Goal: Go to known website: Access a specific website the user already knows

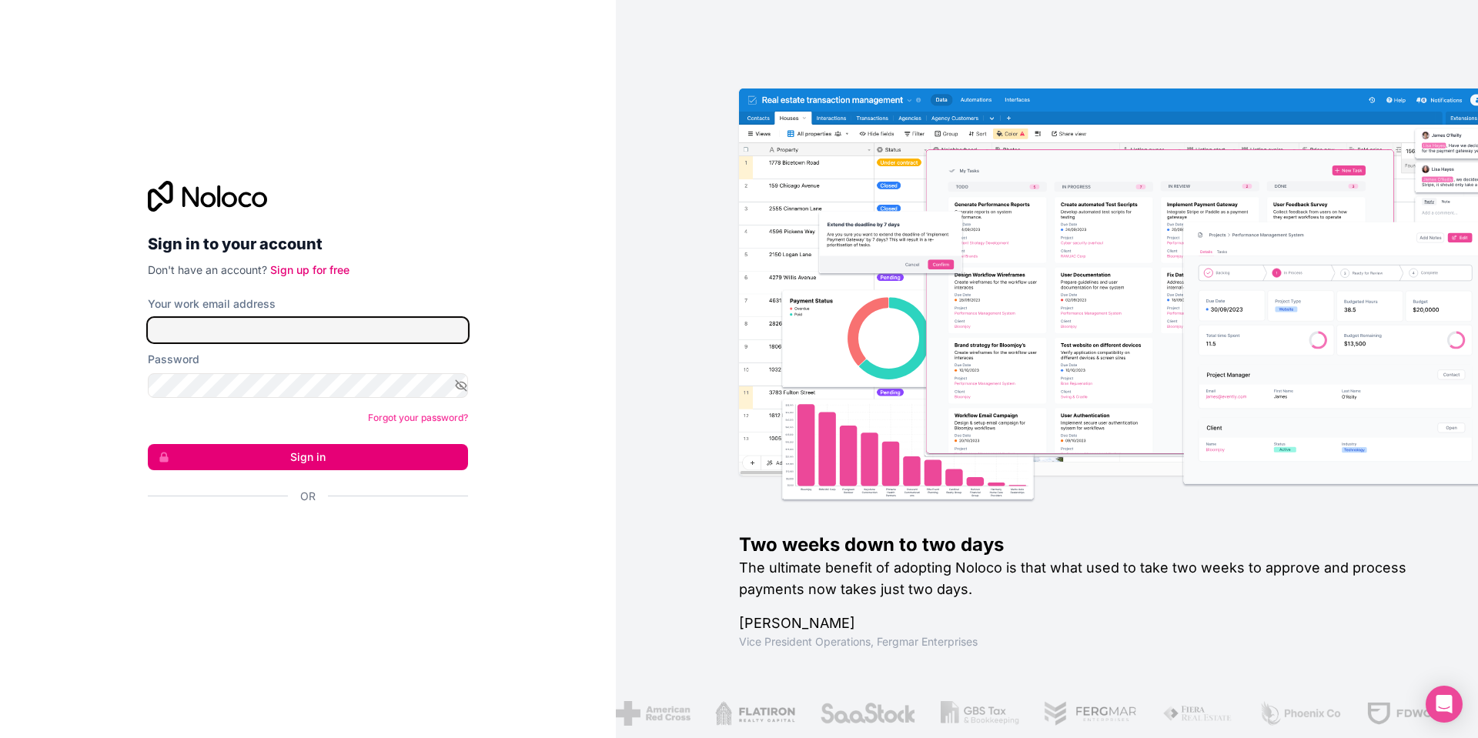
type input "**********"
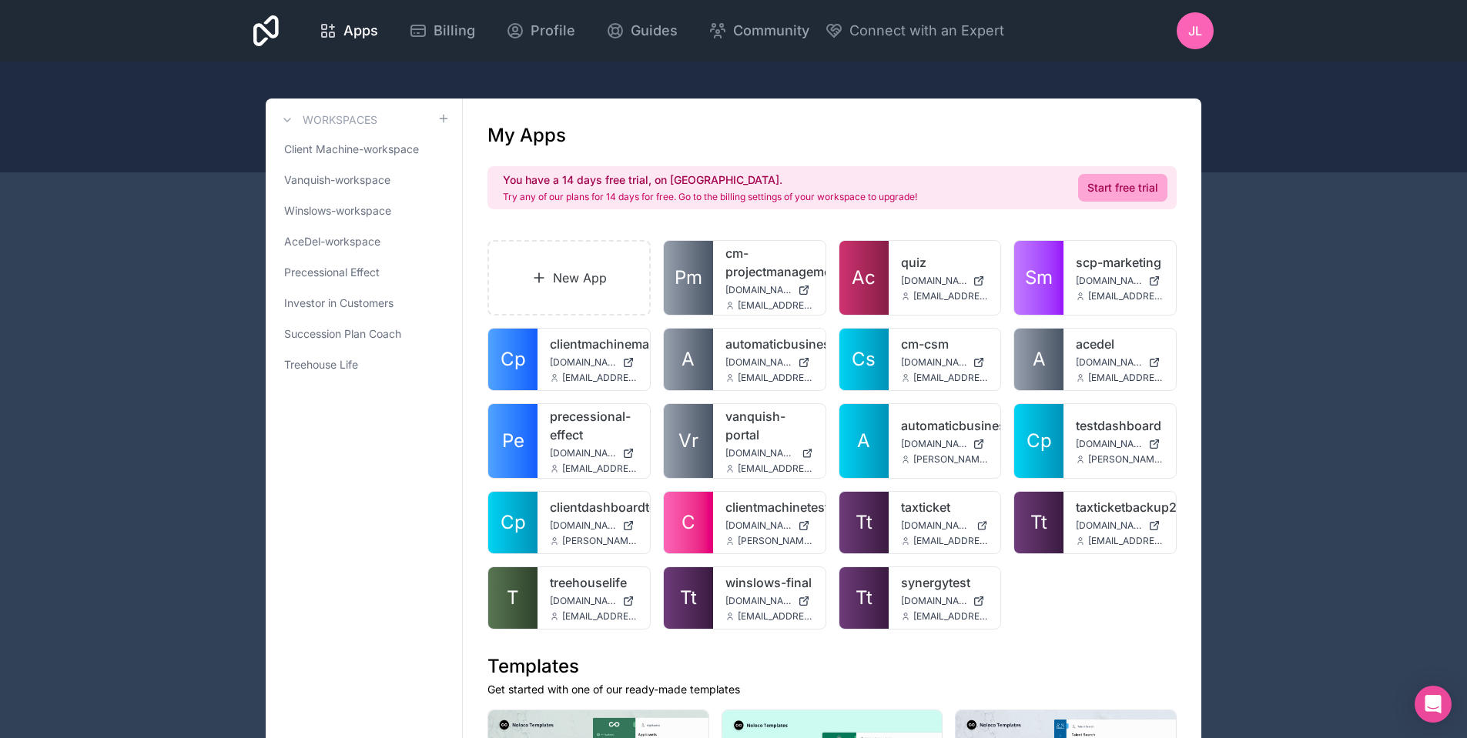
click at [345, 236] on span "AceDel-workspace" at bounding box center [332, 241] width 96 height 15
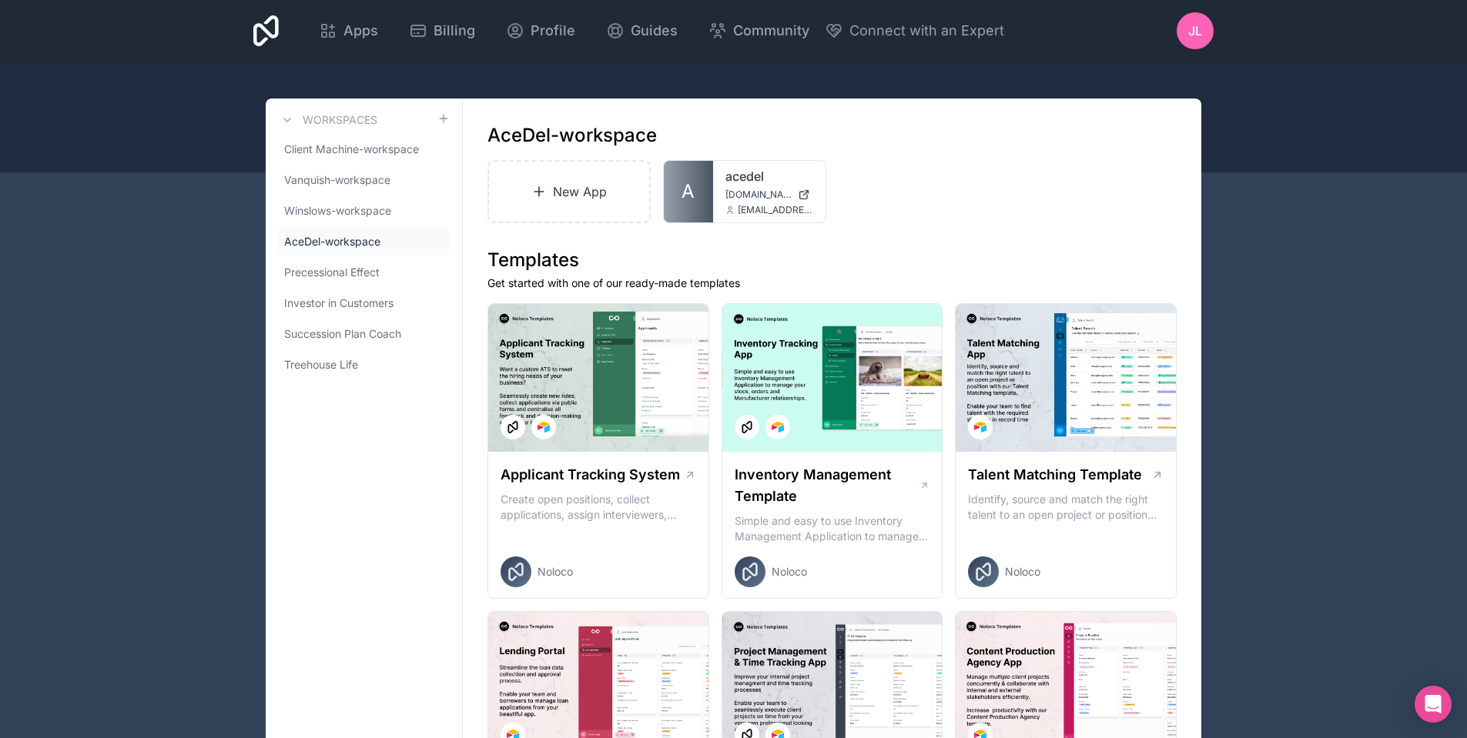
click at [0, 0] on icon at bounding box center [0, 0] width 0 height 0
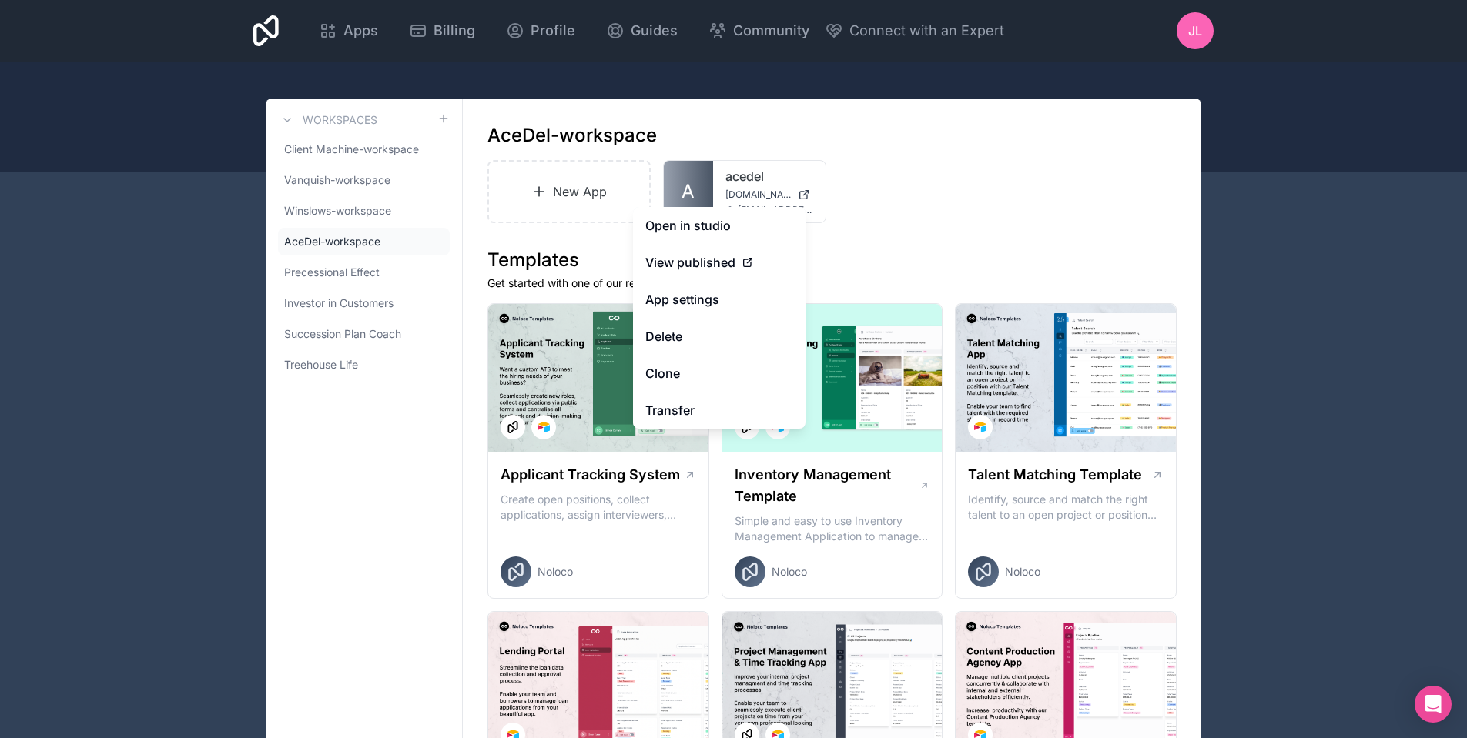
click at [709, 224] on link "Open in studio" at bounding box center [719, 225] width 172 height 37
